Goal: Task Accomplishment & Management: Manage account settings

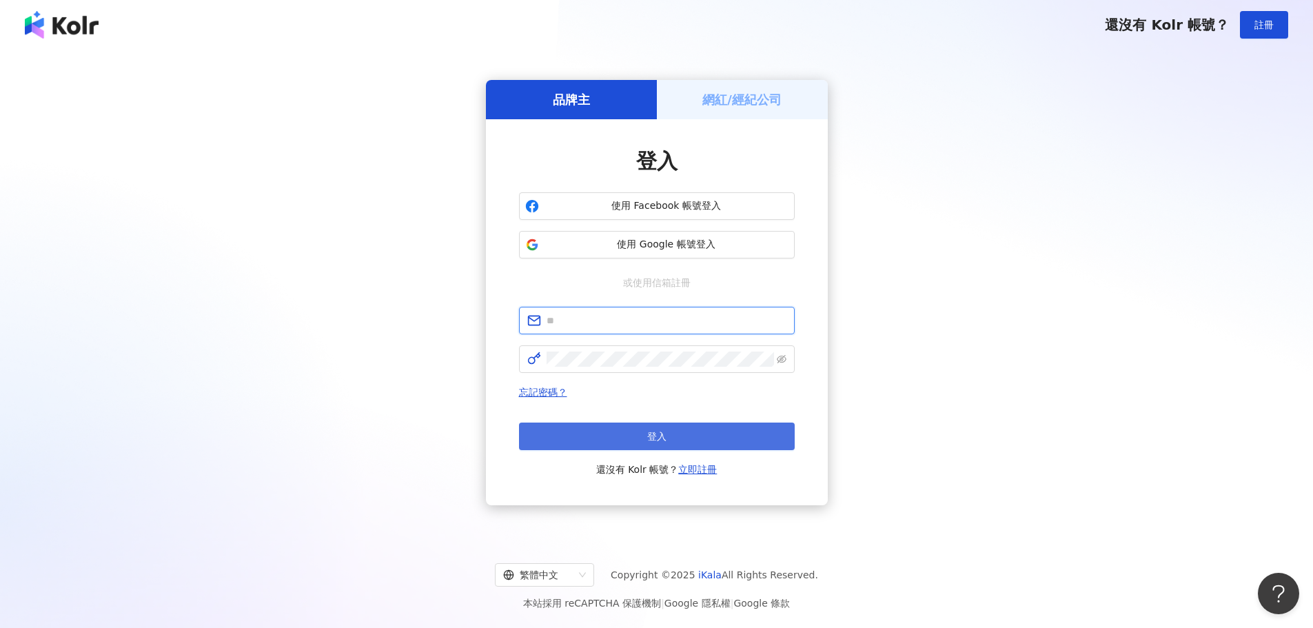
type input "**********"
click at [675, 431] on button "登入" at bounding box center [657, 436] width 276 height 28
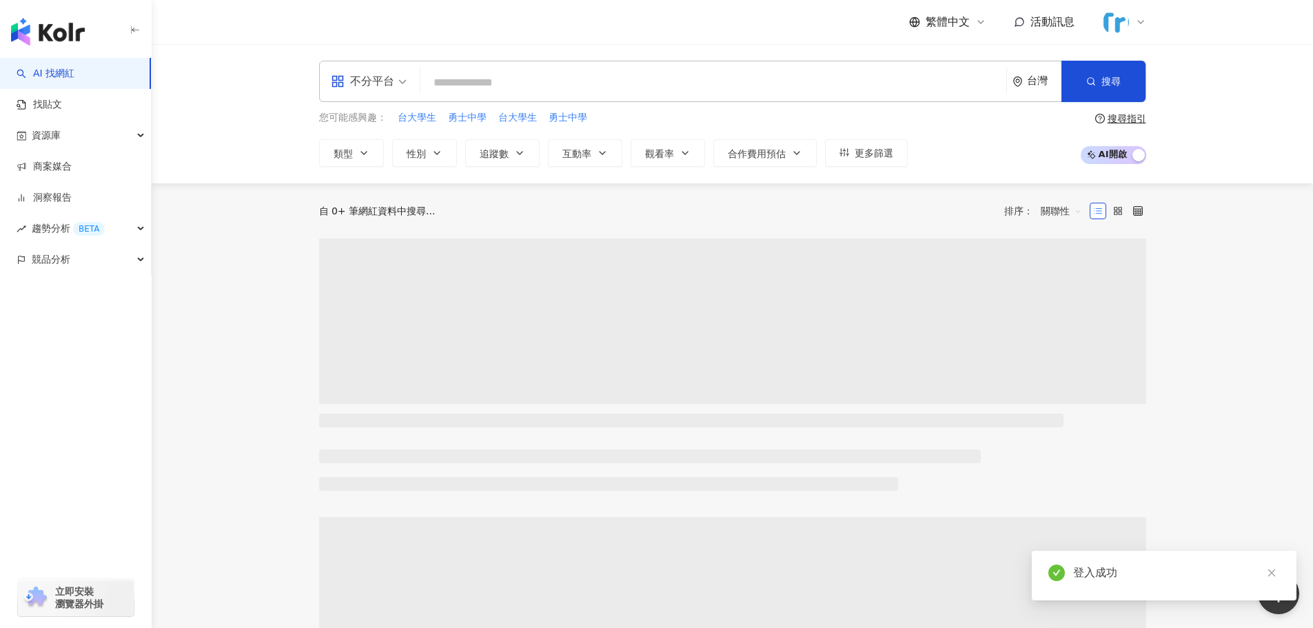
click at [1125, 19] on img at bounding box center [1116, 22] width 26 height 26
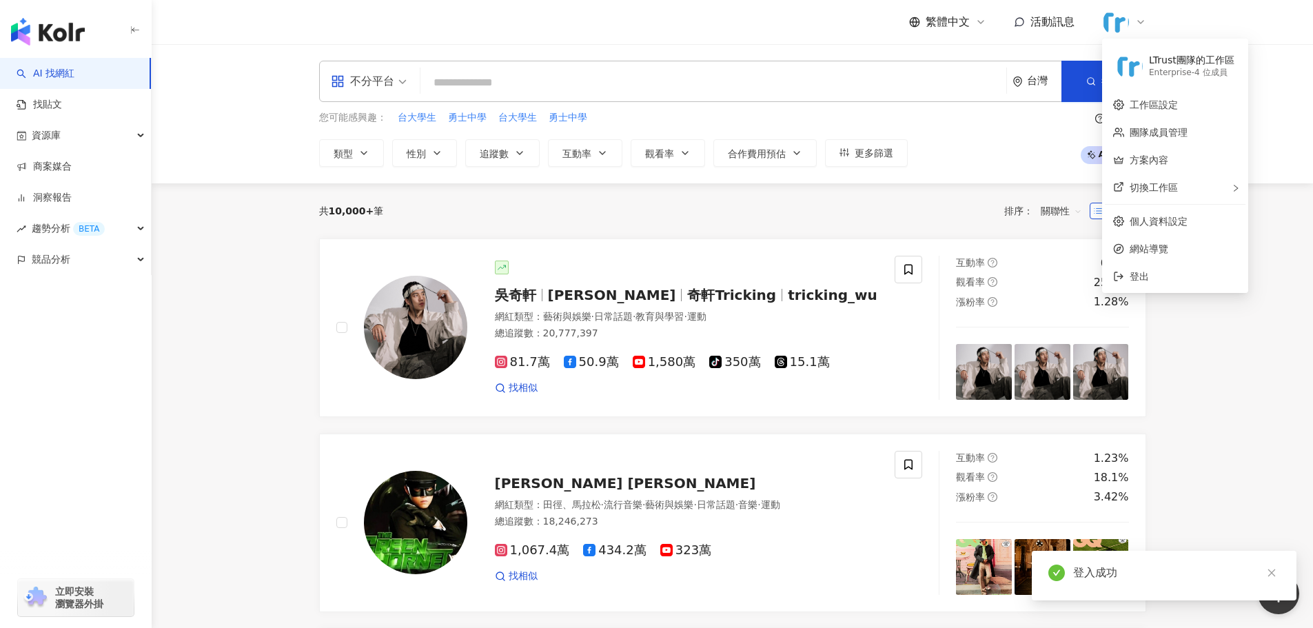
click at [1136, 23] on div at bounding box center [1124, 22] width 44 height 28
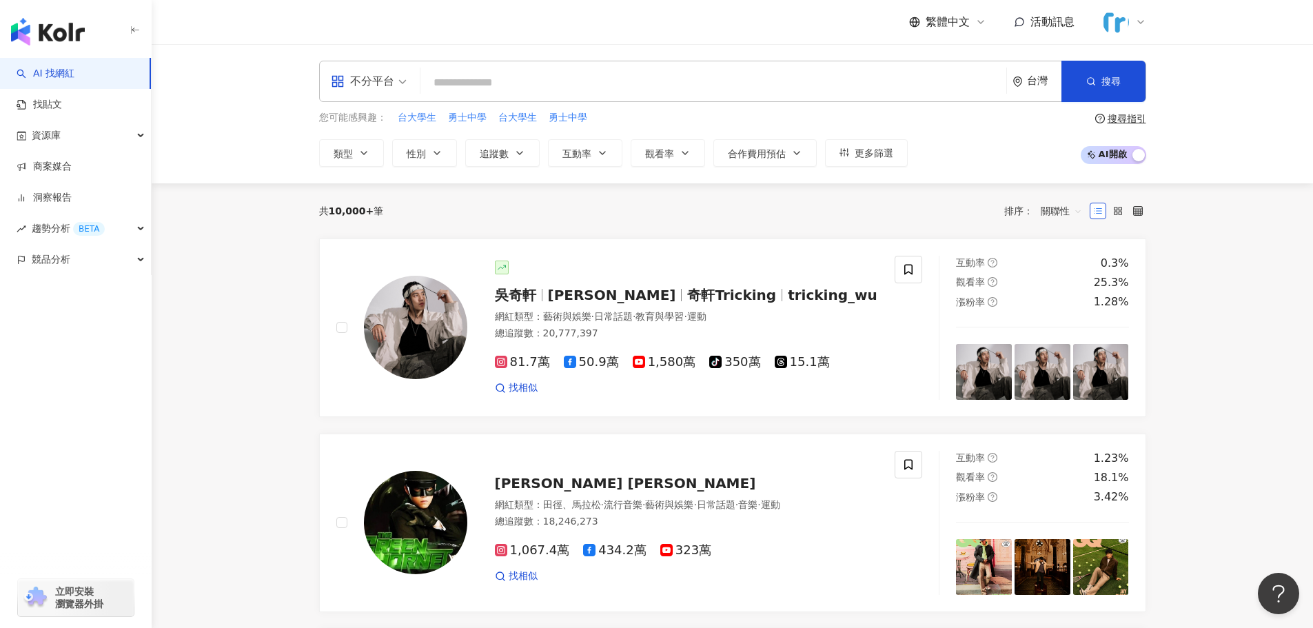
click at [1137, 23] on icon at bounding box center [1140, 22] width 11 height 11
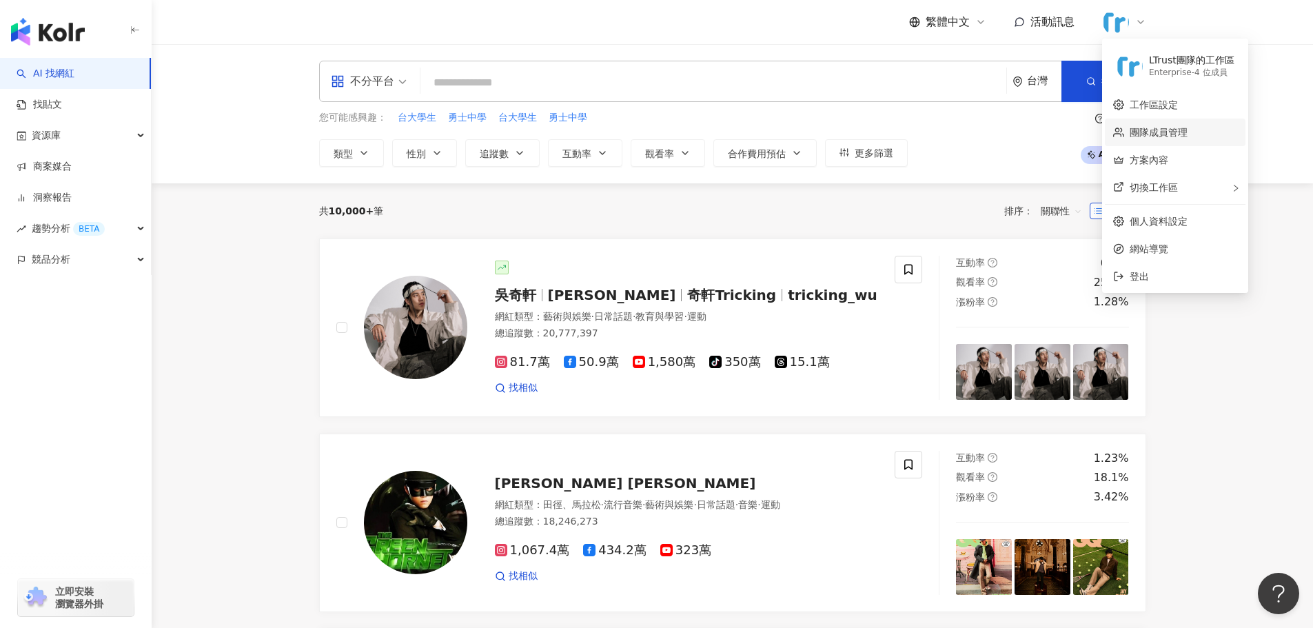
click at [1188, 136] on link "團隊成員管理" at bounding box center [1159, 132] width 58 height 11
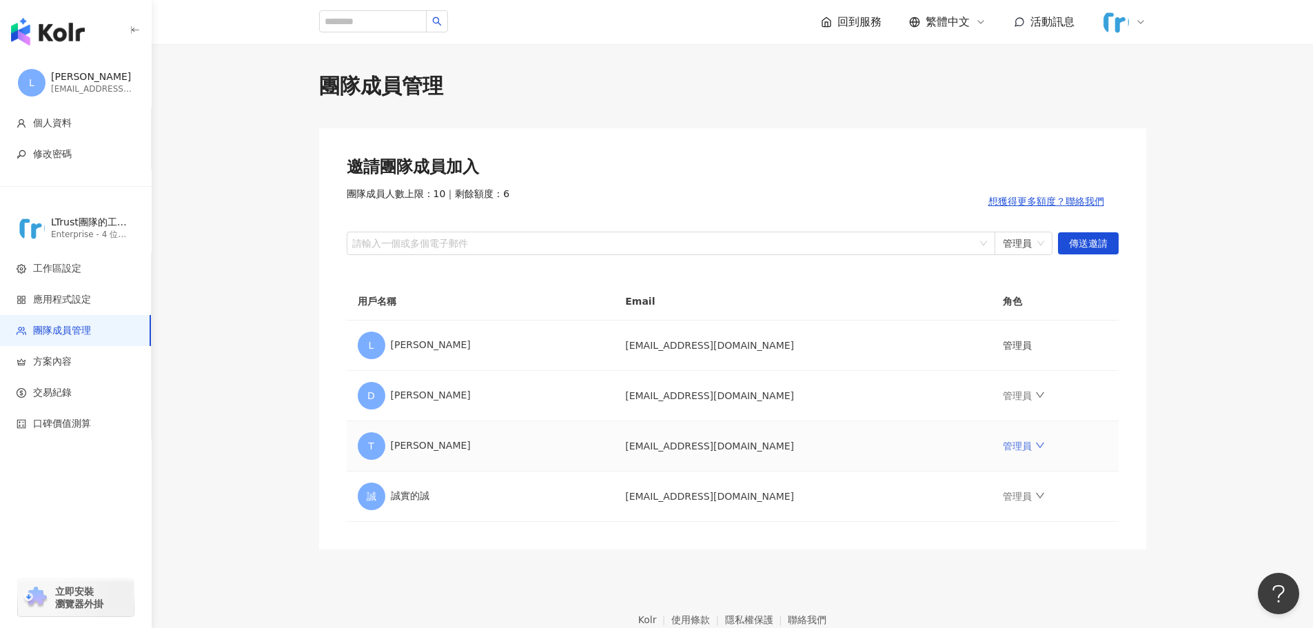
click at [1003, 442] on link "管理員" at bounding box center [1023, 445] width 41 height 11
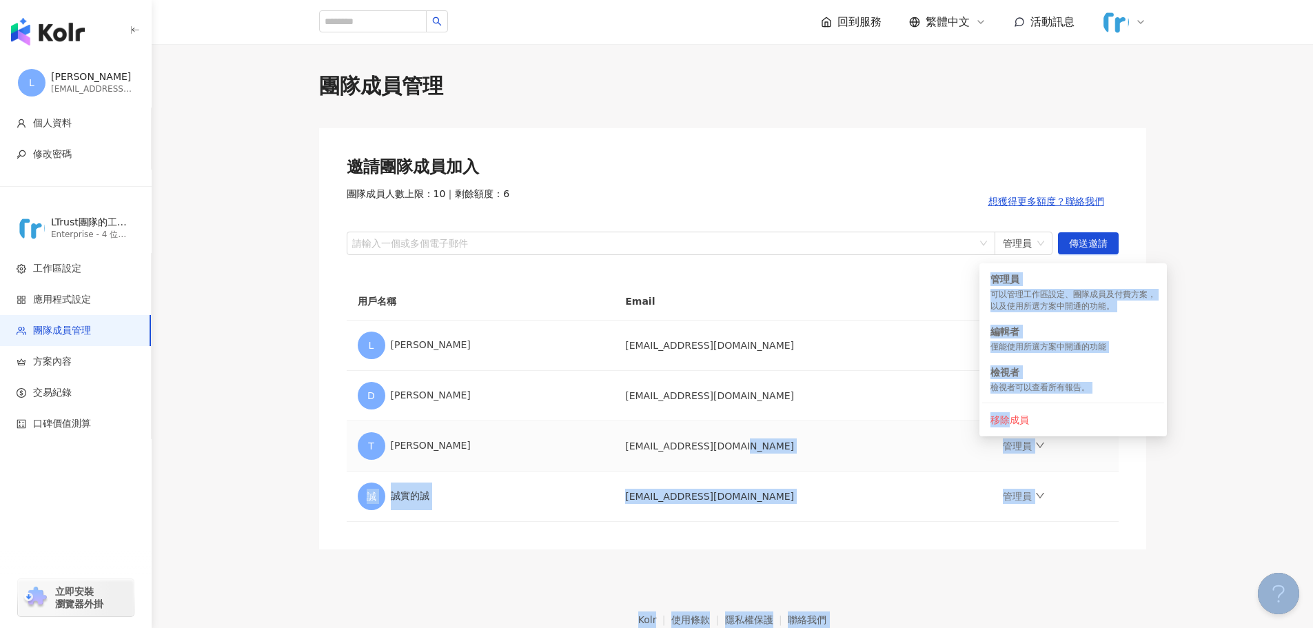
drag, startPoint x: 1012, startPoint y: 421, endPoint x: 854, endPoint y: 449, distance: 160.9
click at [854, 449] on body "L [PERSON_NAME] [PERSON_NAME][EMAIL_ADDRESS][DOMAIN_NAME] 個人資料 修改密碼 LTrust團隊的工作…" at bounding box center [656, 314] width 1313 height 628
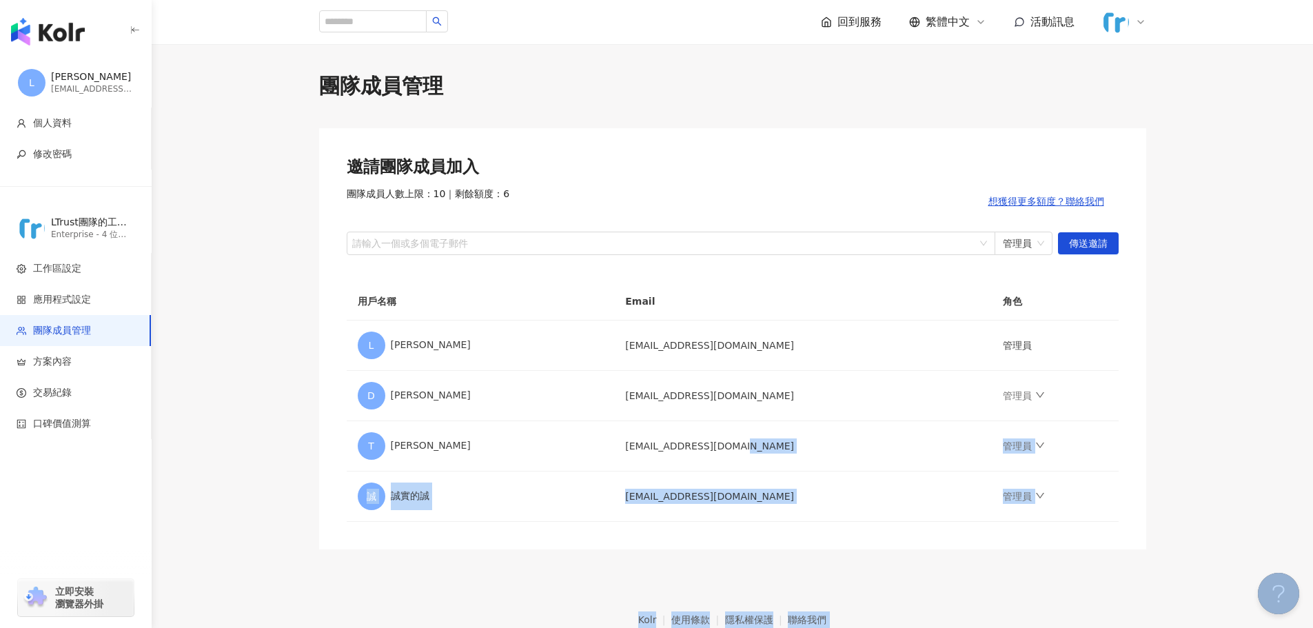
click at [1247, 461] on main "團隊成員管理 邀請團隊成員加入 團隊成員人數上限：10 ｜ 剩餘額度：6 想獲得更多額度？聯絡我們 請輸入一個或多個電子郵件 管理員 傳送邀請 用戶名稱 Em…" at bounding box center [732, 311] width 1161 height 478
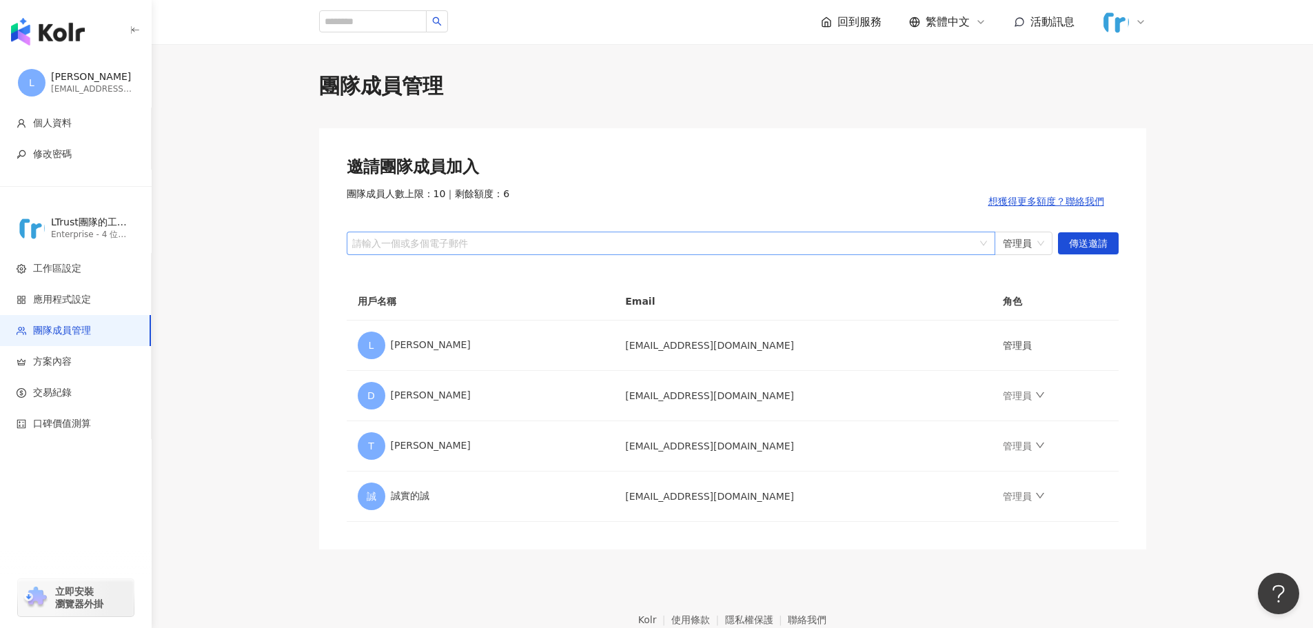
click at [955, 244] on div at bounding box center [663, 243] width 629 height 10
click at [1003, 446] on link "管理員" at bounding box center [1023, 445] width 41 height 11
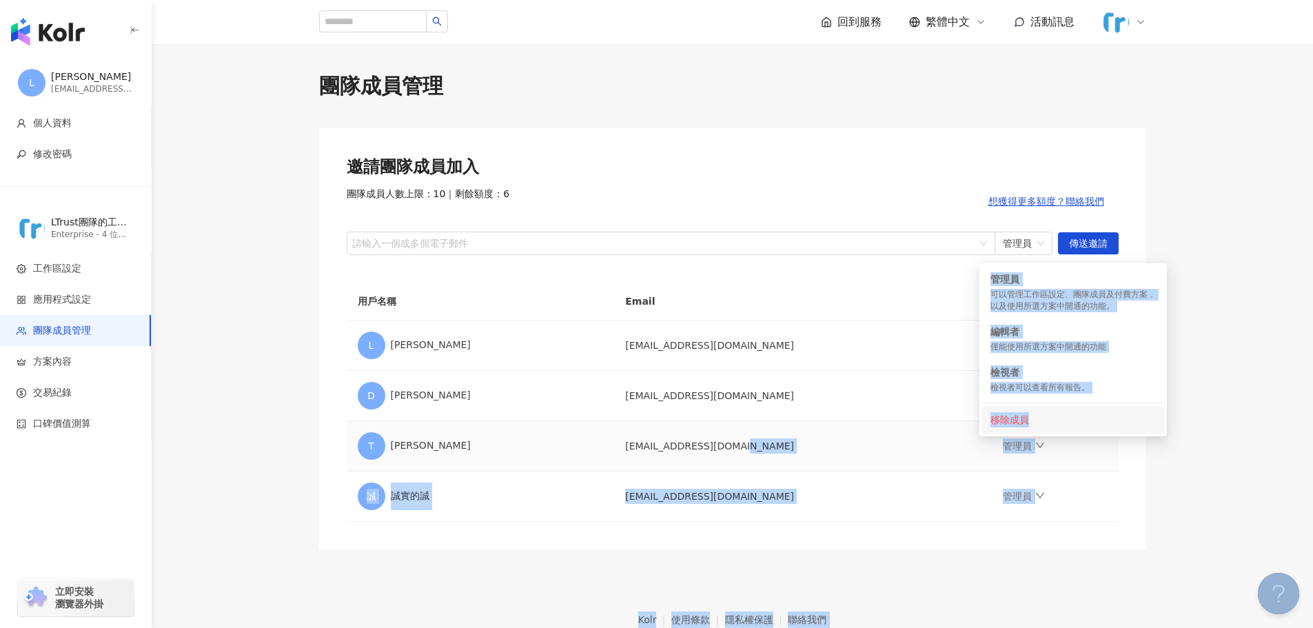
drag, startPoint x: 1034, startPoint y: 421, endPoint x: 901, endPoint y: 456, distance: 136.9
click at [904, 455] on body "L [PERSON_NAME] [PERSON_NAME][EMAIL_ADDRESS][DOMAIN_NAME] 個人資料 修改密碼 LTrust團隊的工作…" at bounding box center [656, 314] width 1313 height 628
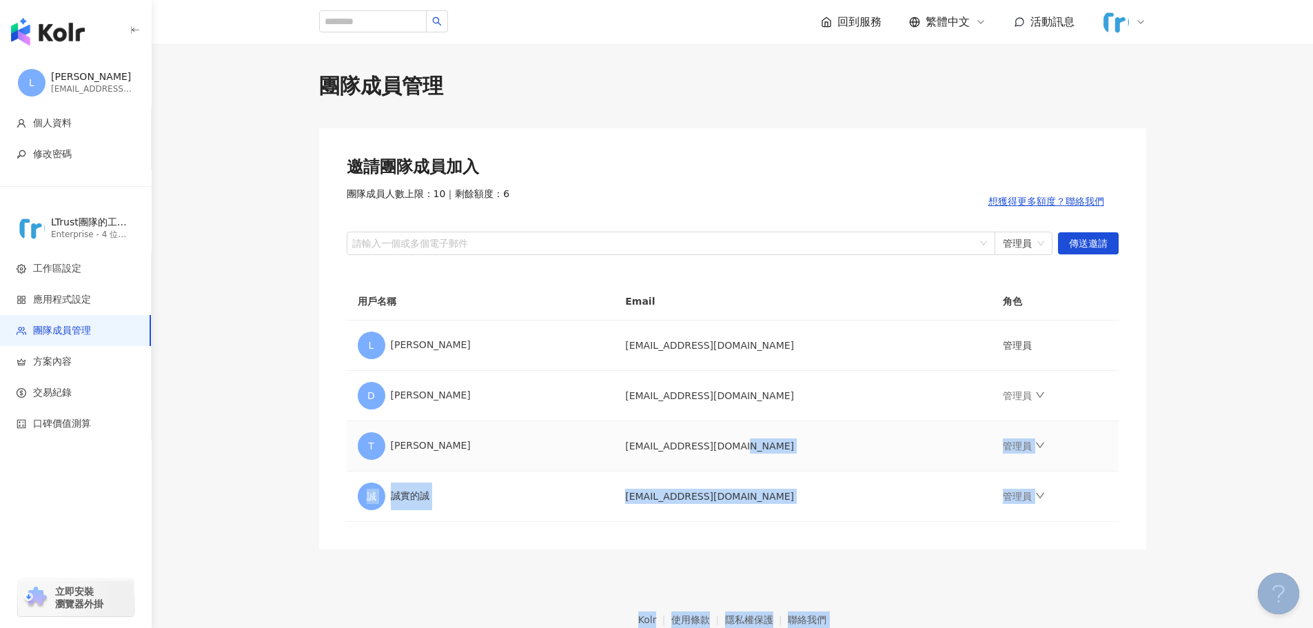
click at [893, 460] on td "[EMAIL_ADDRESS][DOMAIN_NAME]" at bounding box center [803, 446] width 378 height 50
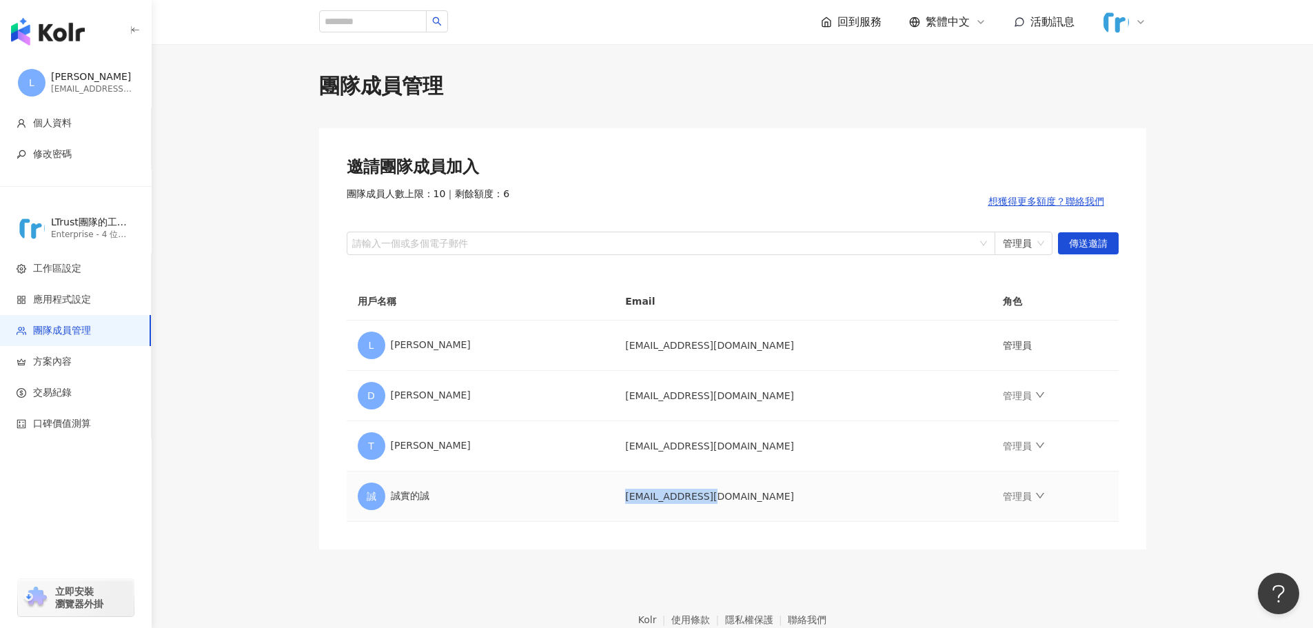
drag, startPoint x: 633, startPoint y: 505, endPoint x: 735, endPoint y: 498, distance: 101.5
click at [719, 494] on td "[EMAIL_ADDRESS][DOMAIN_NAME]" at bounding box center [803, 496] width 378 height 50
click at [741, 500] on td "[EMAIL_ADDRESS][DOMAIN_NAME]" at bounding box center [803, 496] width 378 height 50
click at [704, 240] on div at bounding box center [663, 243] width 629 height 10
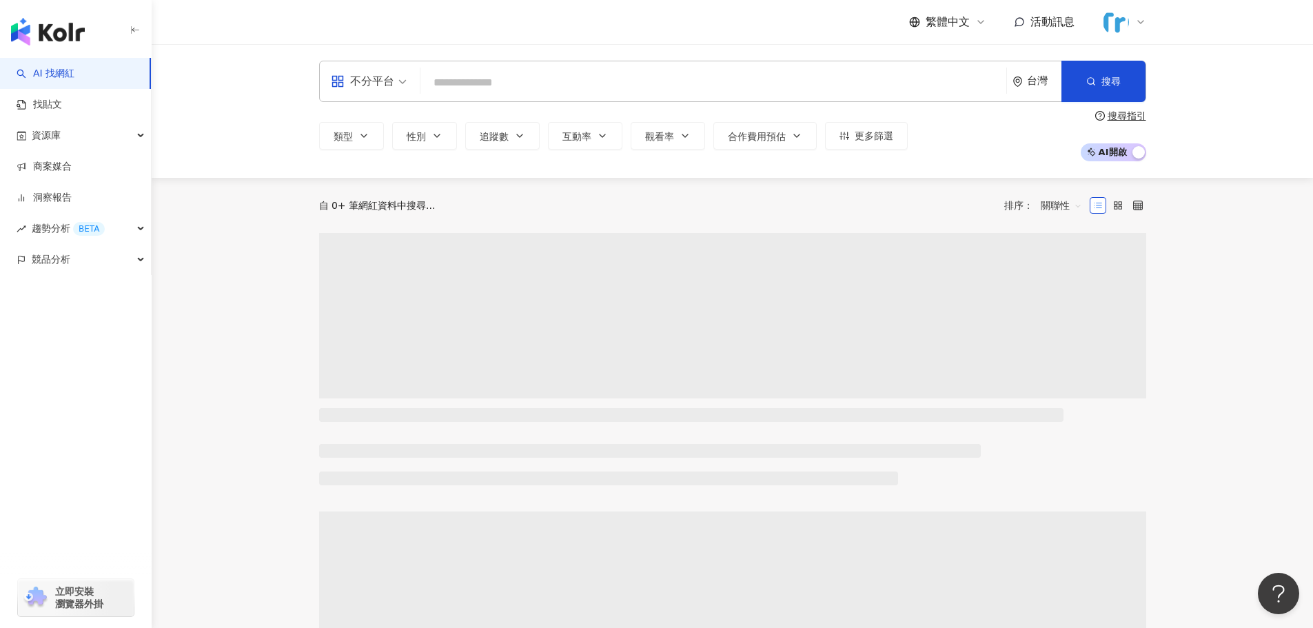
click at [1121, 18] on img at bounding box center [1116, 22] width 26 height 26
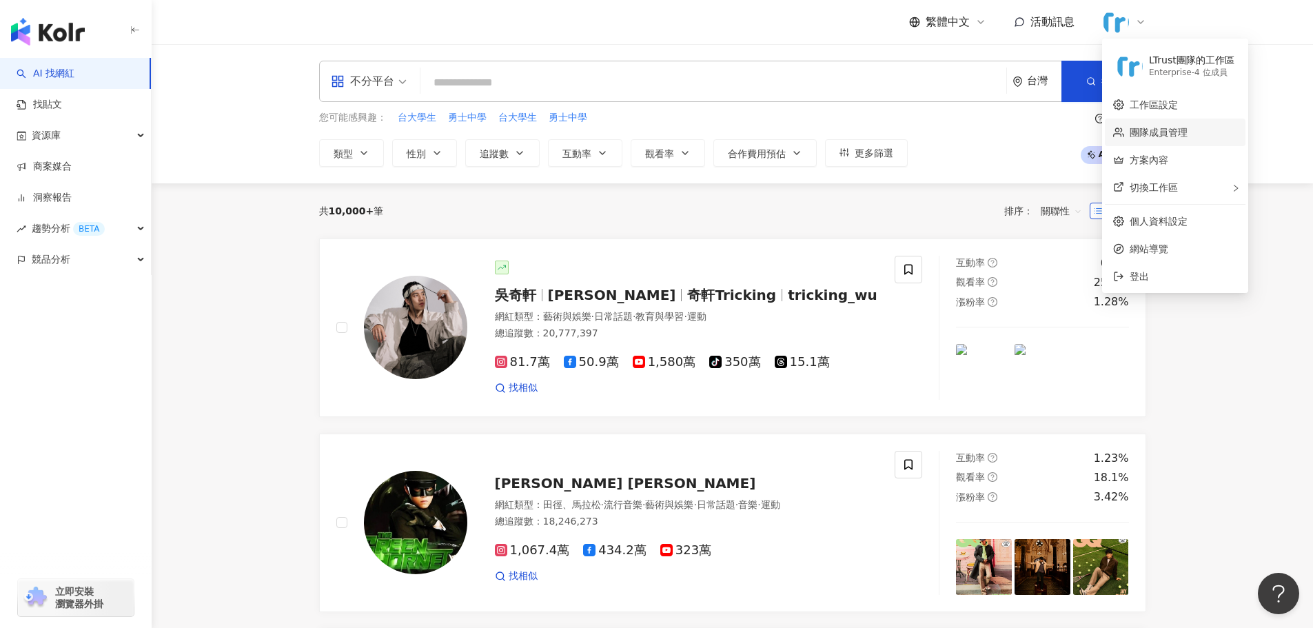
click at [1171, 138] on link "團隊成員管理" at bounding box center [1159, 132] width 58 height 11
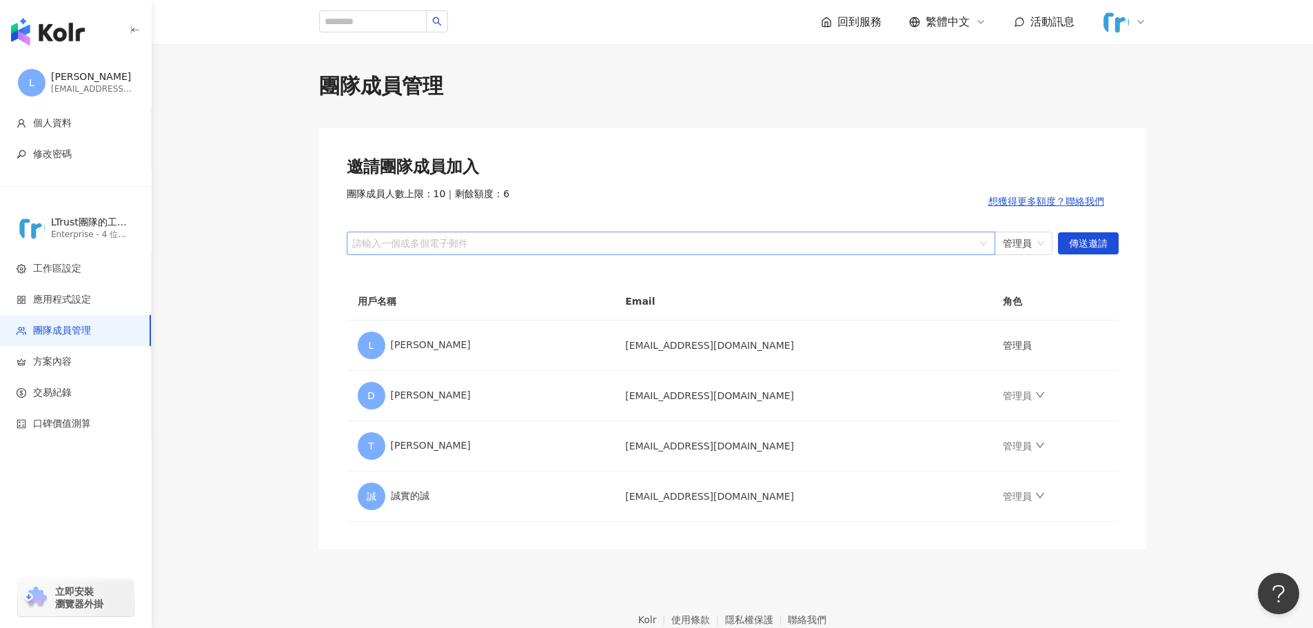
click at [755, 247] on div at bounding box center [663, 243] width 629 height 10
paste input "**********"
type input "**********"
click at [1083, 236] on span "傳送邀請" at bounding box center [1088, 244] width 39 height 22
click at [54, 30] on img "button" at bounding box center [48, 32] width 74 height 28
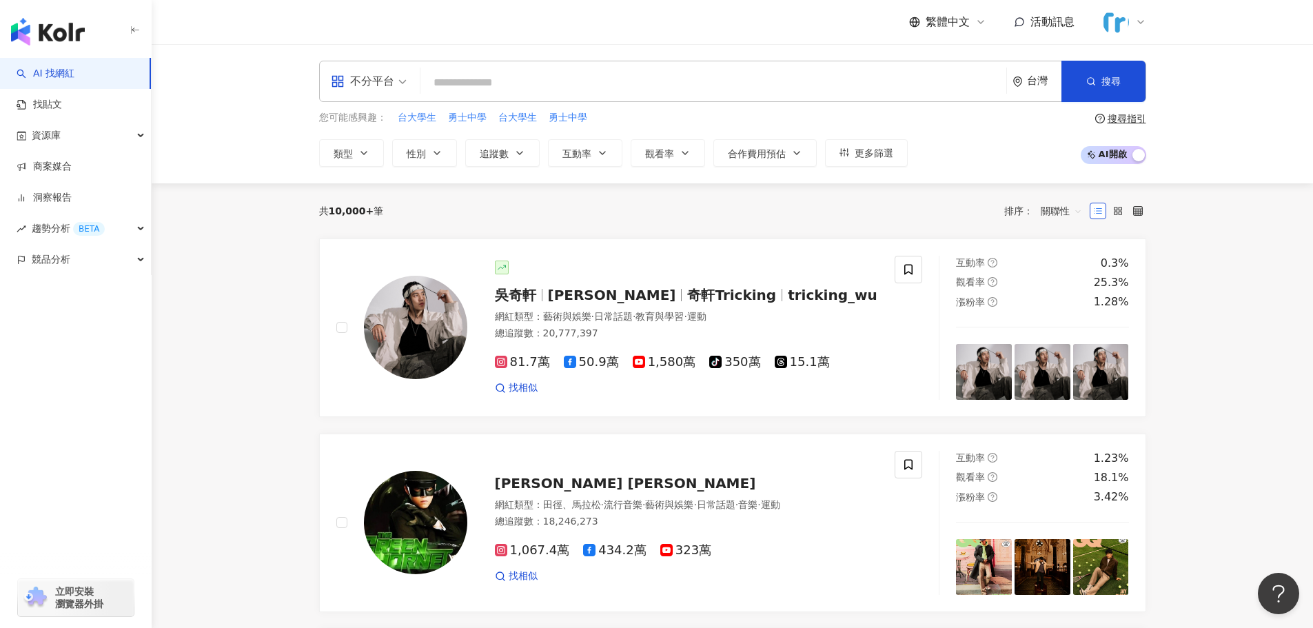
click at [1141, 15] on div at bounding box center [1124, 22] width 44 height 28
